Goal: Navigation & Orientation: Find specific page/section

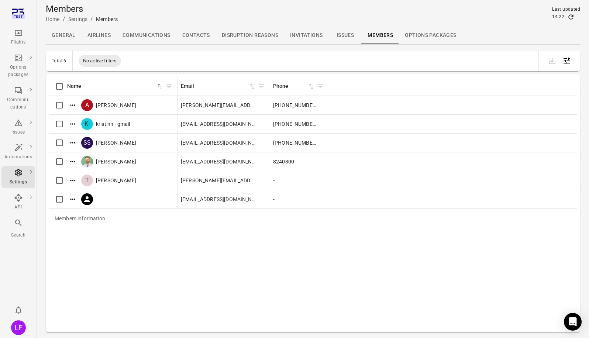
click at [58, 37] on link "General" at bounding box center [64, 36] width 36 height 18
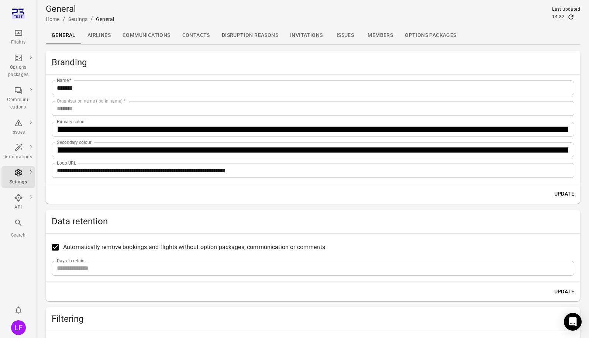
click at [18, 41] on div "Flights" at bounding box center [18, 42] width 28 height 7
